Goal: Find specific page/section: Find specific page/section

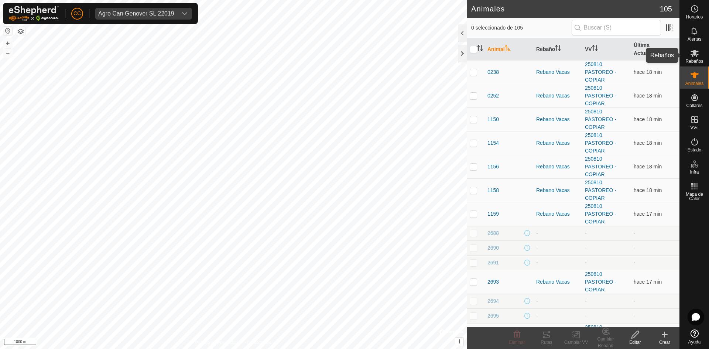
click at [699, 57] on icon at bounding box center [694, 53] width 9 height 9
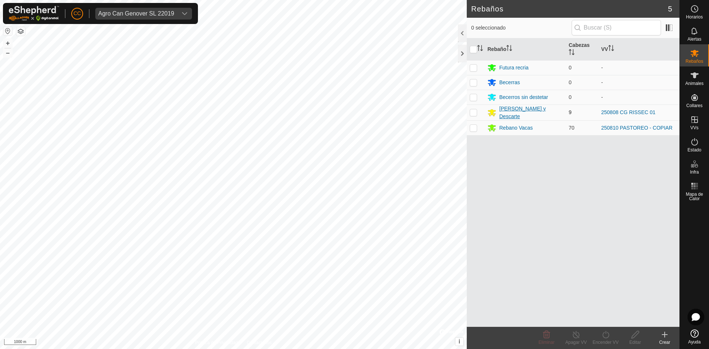
click at [547, 111] on div "[PERSON_NAME] y Descarte" at bounding box center [531, 113] width 64 height 16
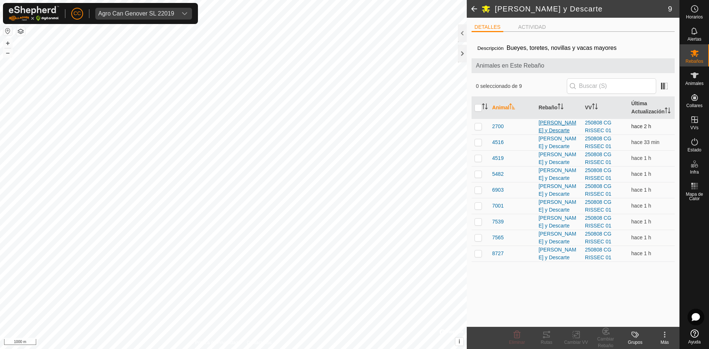
click at [546, 134] on div "[PERSON_NAME] y Descarte" at bounding box center [559, 127] width 41 height 16
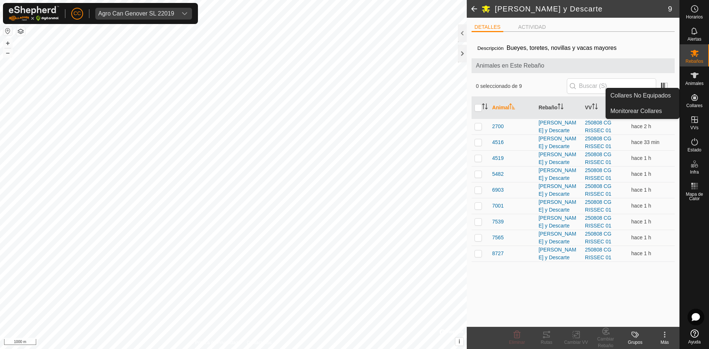
click at [691, 106] on span "Collares" at bounding box center [694, 105] width 16 height 4
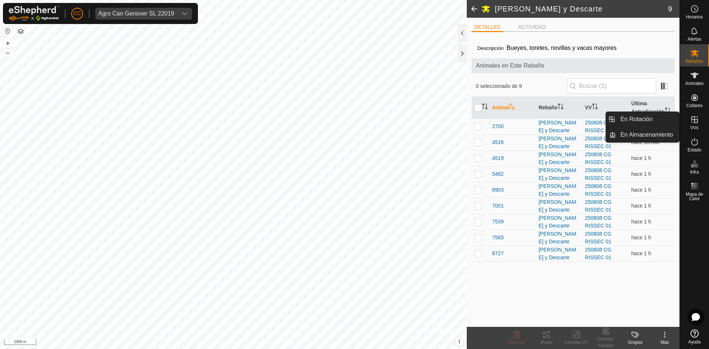
click at [695, 120] on icon at bounding box center [694, 119] width 9 height 9
click at [635, 122] on link "En Rotación" at bounding box center [647, 119] width 63 height 15
